Goal: Task Accomplishment & Management: Use online tool/utility

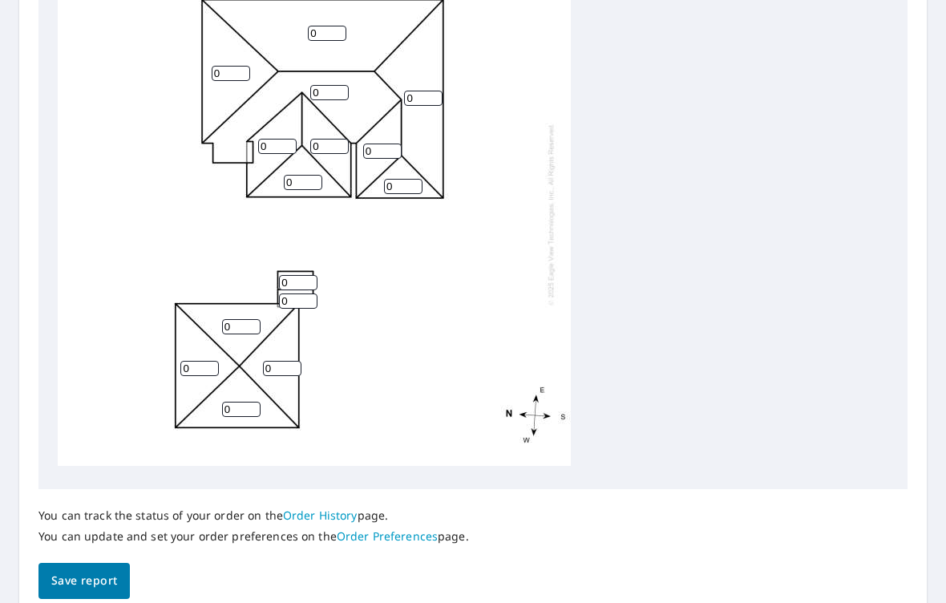
scroll to position [617, 0]
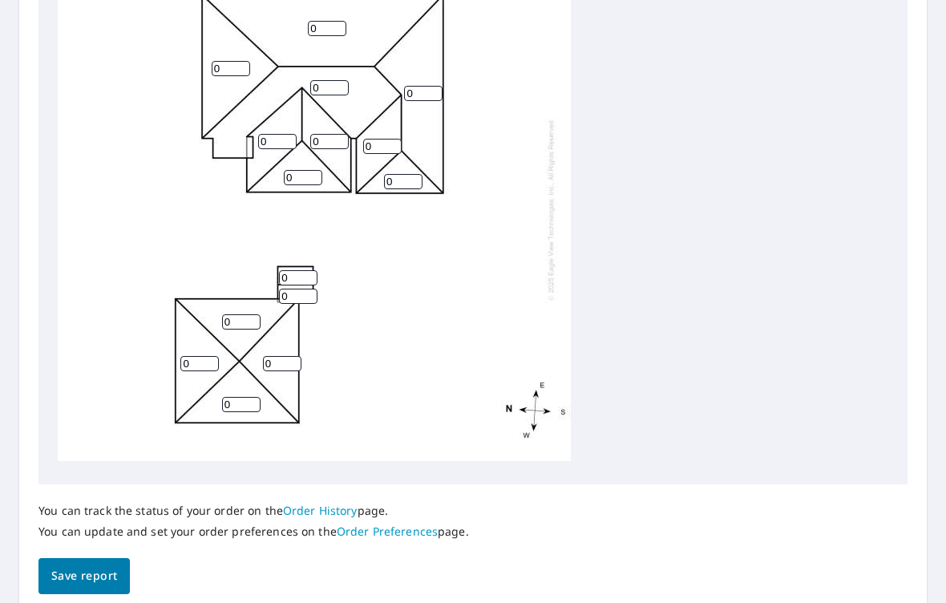
click at [240, 314] on input "0" at bounding box center [241, 321] width 38 height 15
type input "4"
type input "5"
click at [196, 356] on input "0" at bounding box center [199, 363] width 38 height 15
type input "5"
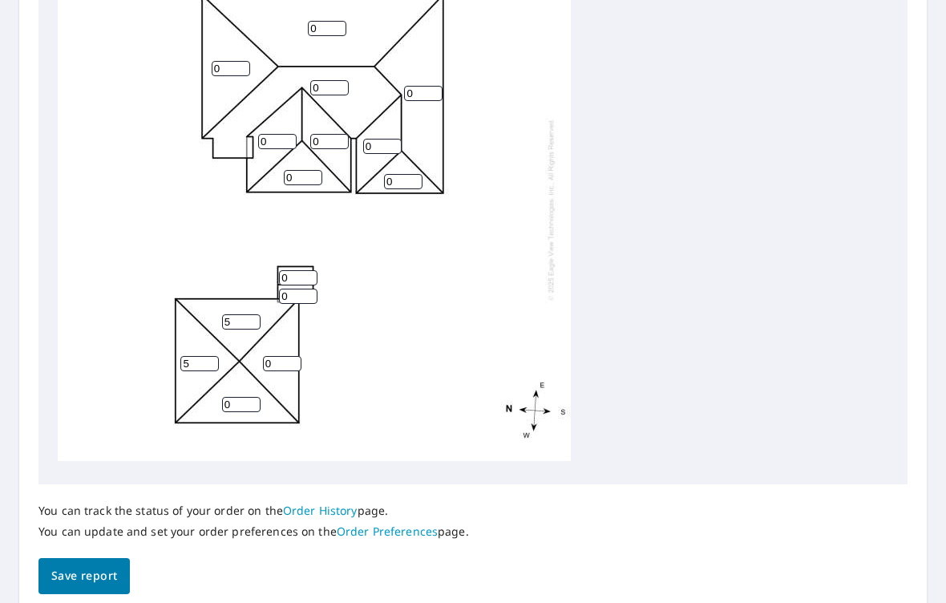
click at [271, 335] on div "0 0 0 0 5 5 0 0 0 0 0 0 0 0 0" at bounding box center [314, 210] width 513 height 504
click at [289, 356] on input "0" at bounding box center [282, 363] width 38 height 15
type input "5"
click at [238, 399] on input "0" at bounding box center [241, 404] width 38 height 15
type input "5"
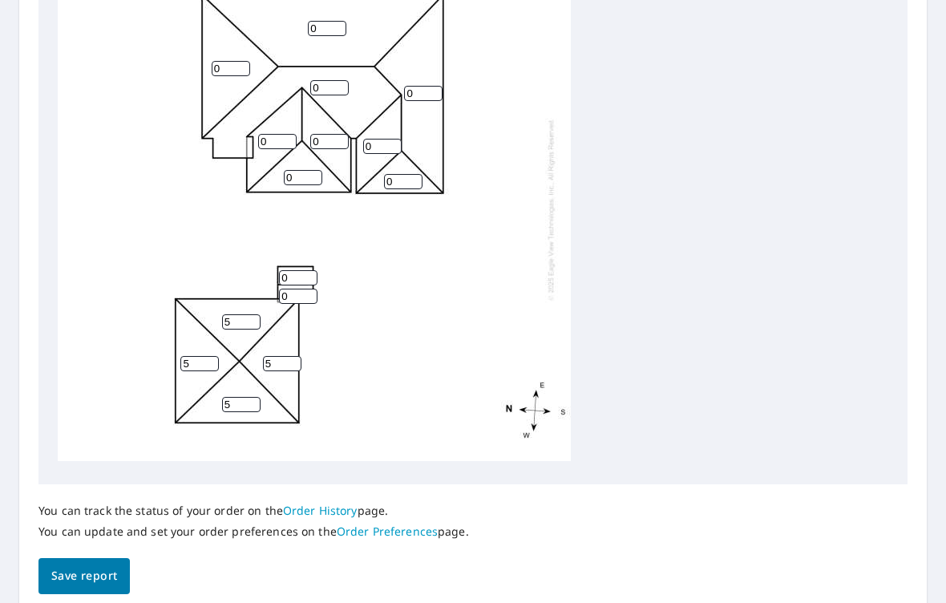
click at [85, 566] on span "Save report" at bounding box center [84, 576] width 66 height 20
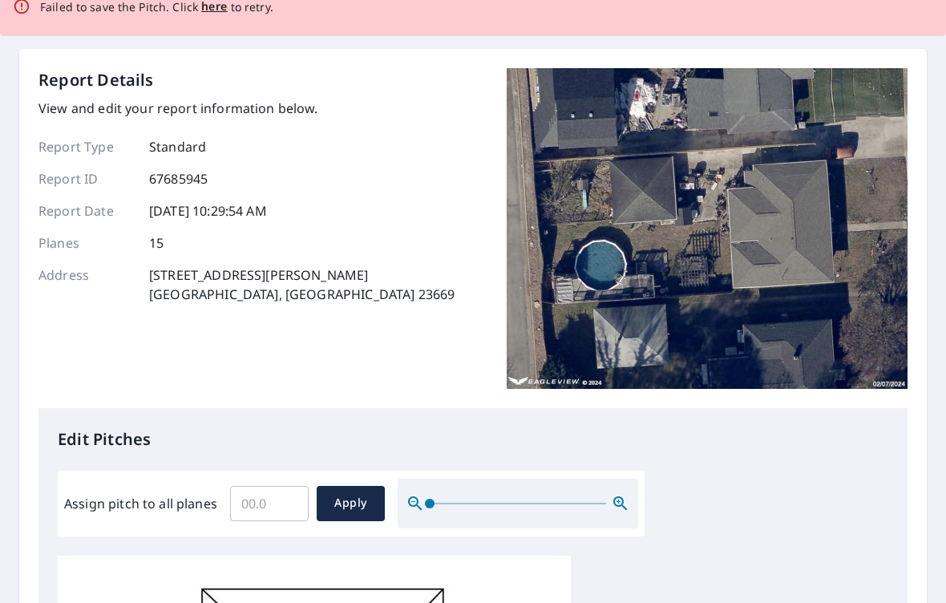
scroll to position [0, 0]
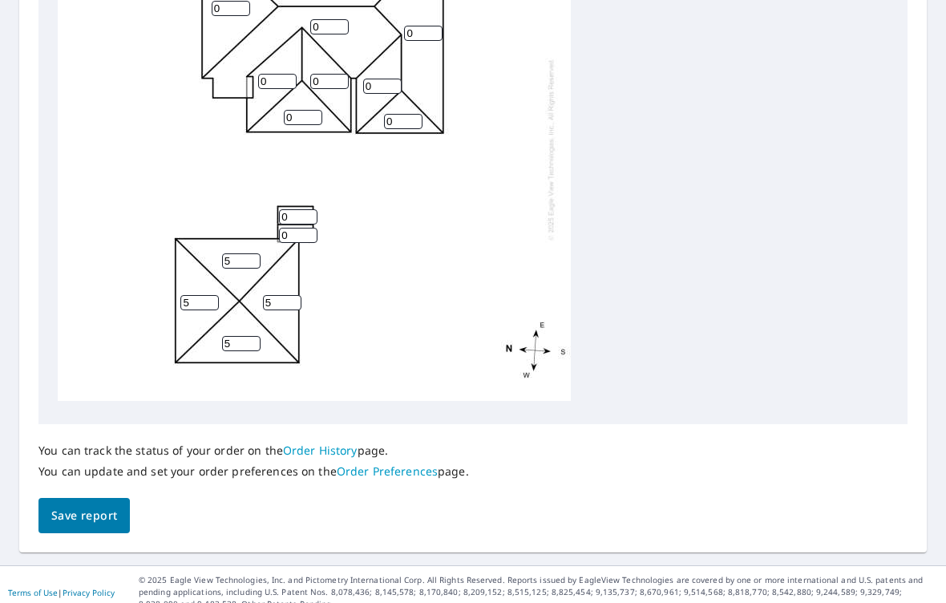
click at [94, 506] on span "Save report" at bounding box center [84, 516] width 66 height 20
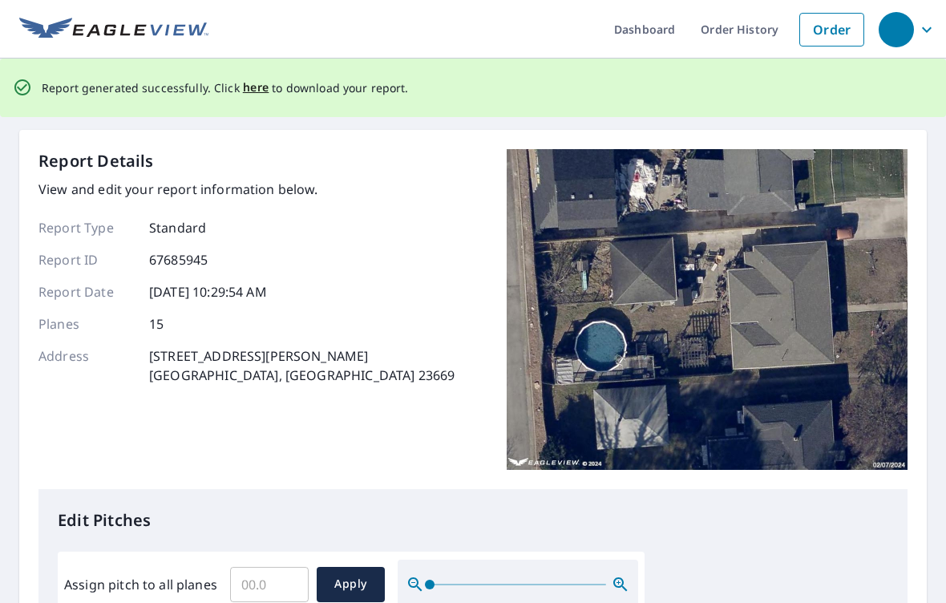
click at [263, 91] on span "here" at bounding box center [256, 88] width 26 height 20
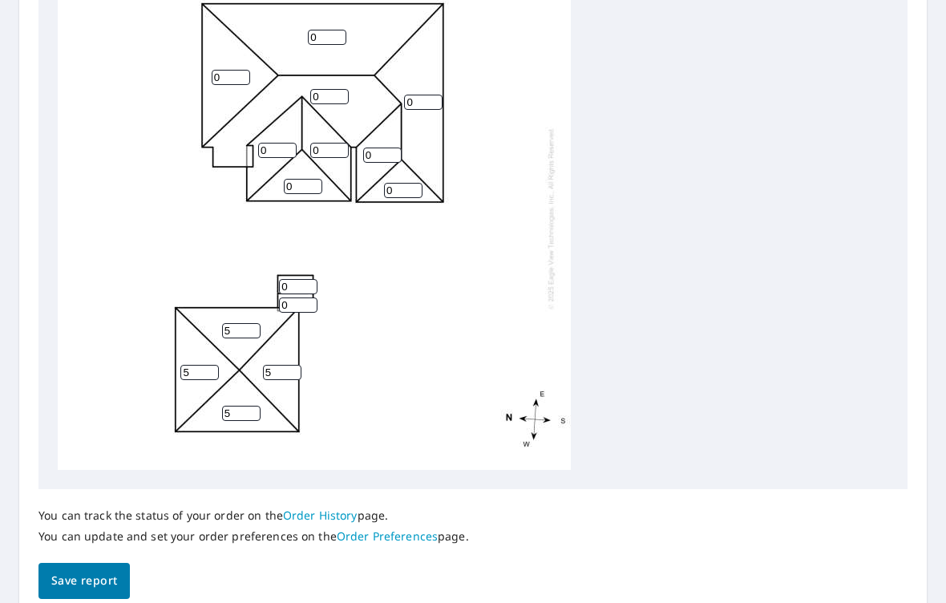
scroll to position [663, 0]
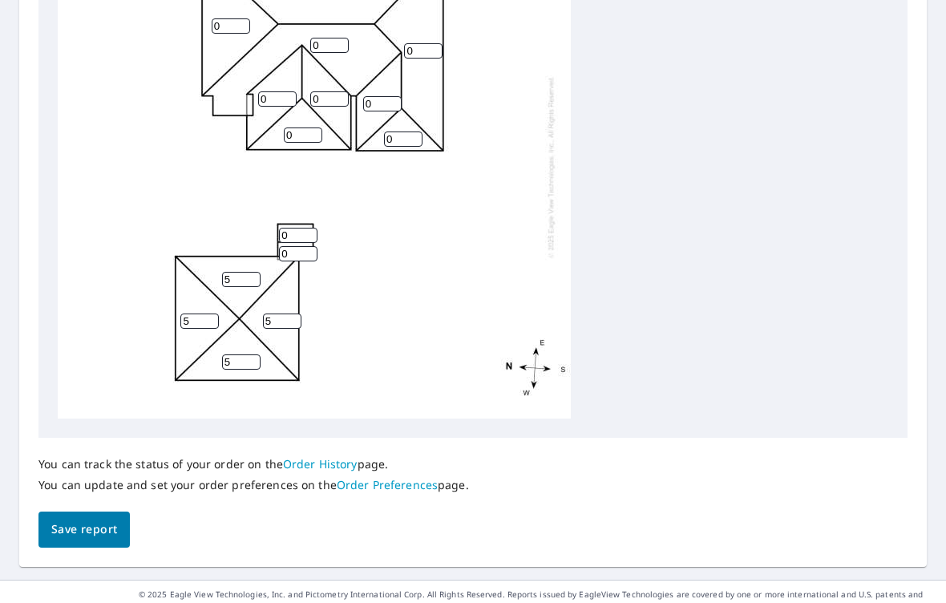
click at [97, 520] on span "Save report" at bounding box center [84, 530] width 66 height 20
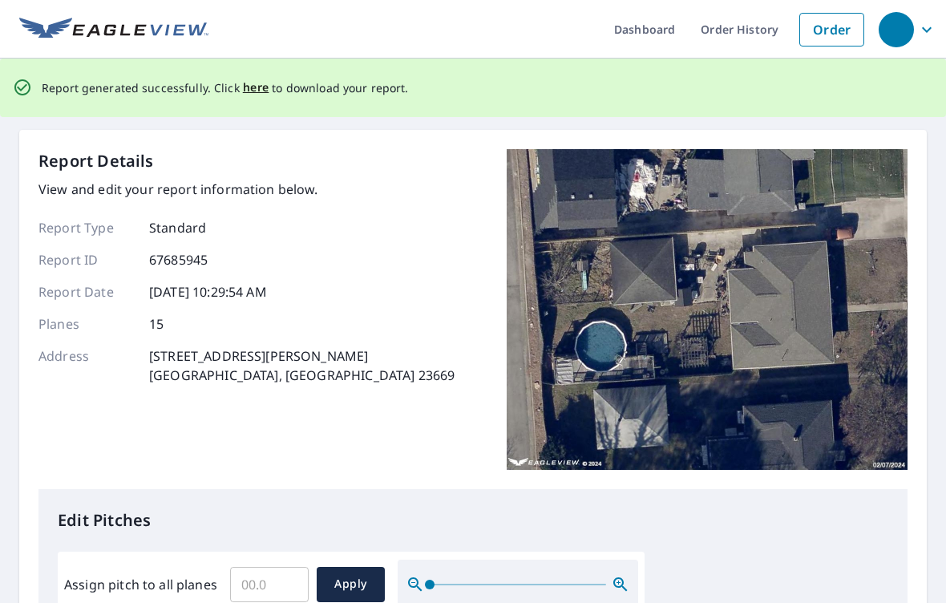
scroll to position [0, 0]
click at [296, 117] on div "Dashboard Order History Order Report generated successfully. Click here to down…" at bounding box center [473, 301] width 946 height 603
copy span "here"
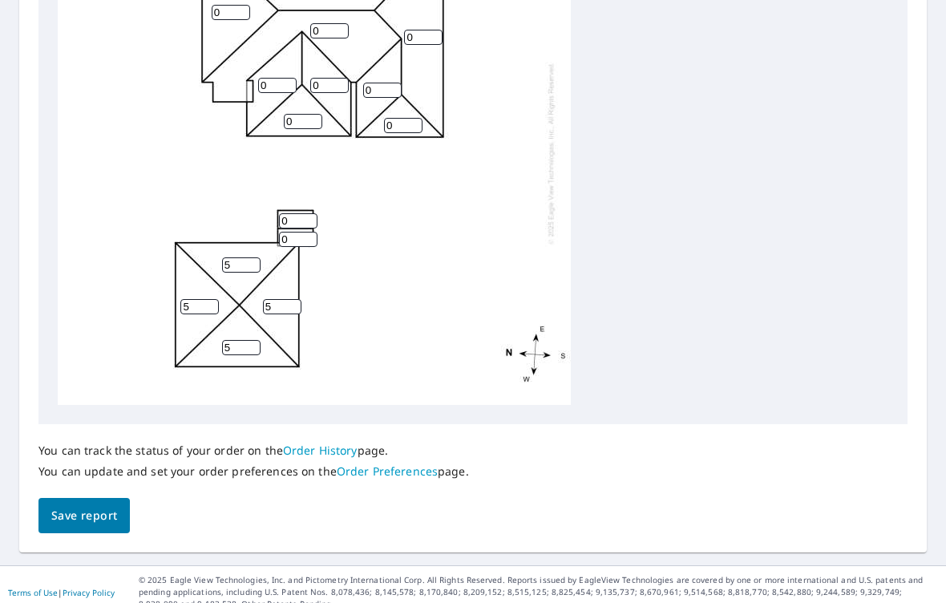
click at [91, 506] on span "Save report" at bounding box center [84, 516] width 66 height 20
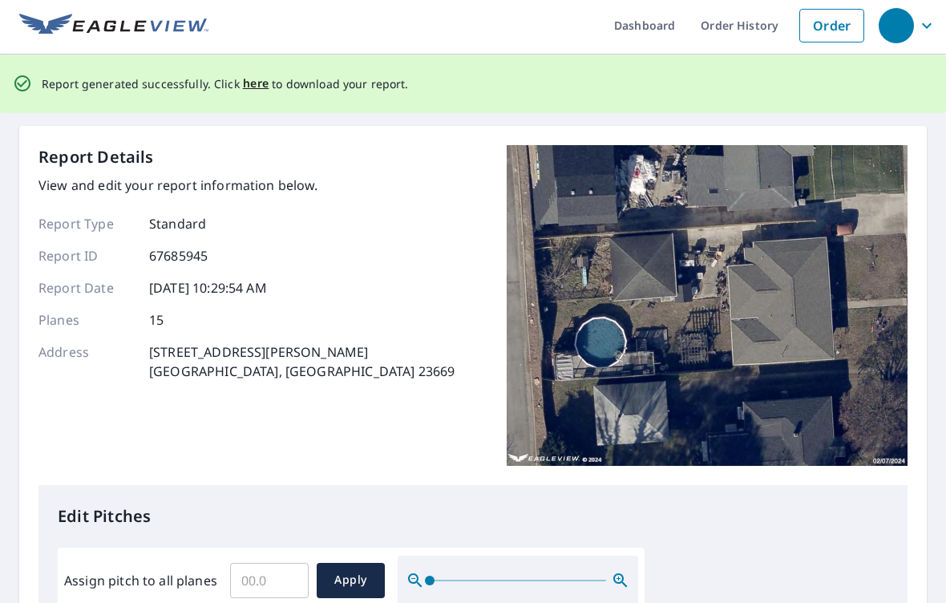
scroll to position [4, 0]
